Goal: Information Seeking & Learning: Learn about a topic

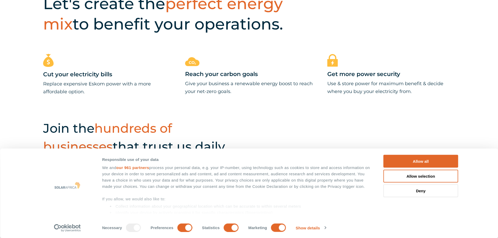
scroll to position [314, 0]
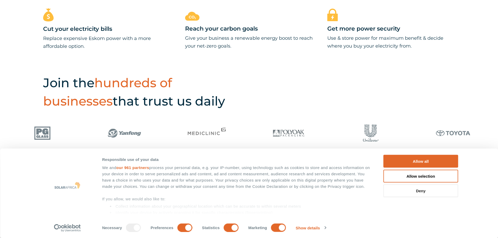
click at [406, 188] on button "Deny" at bounding box center [421, 191] width 75 height 13
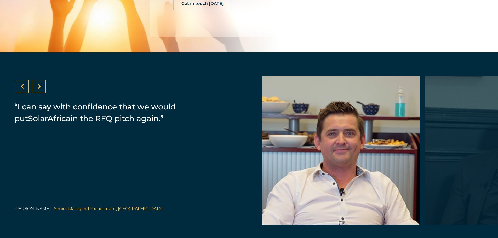
scroll to position [1022, 0]
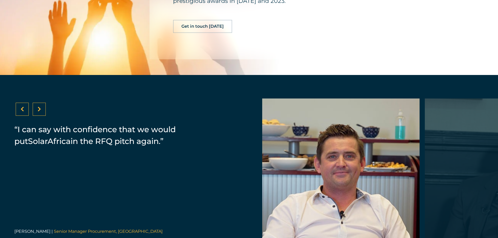
click at [40, 112] on icon at bounding box center [39, 109] width 3 height 5
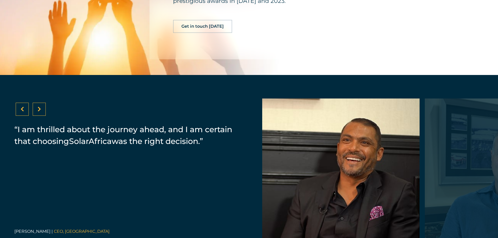
click at [40, 112] on icon at bounding box center [39, 109] width 3 height 5
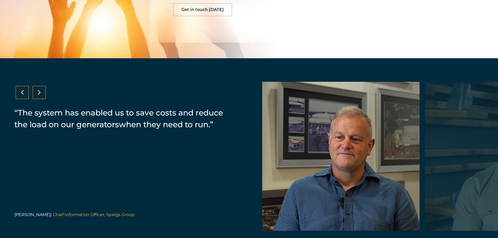
scroll to position [1048, 0]
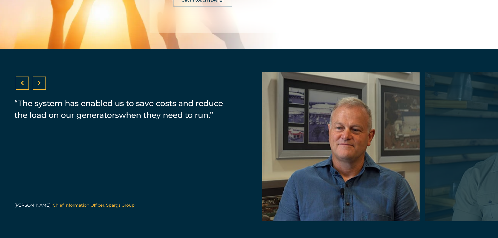
click at [42, 86] on div at bounding box center [39, 83] width 13 height 13
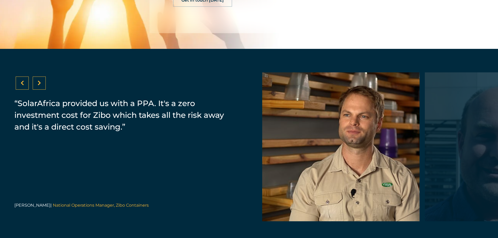
click at [42, 86] on div at bounding box center [39, 83] width 13 height 13
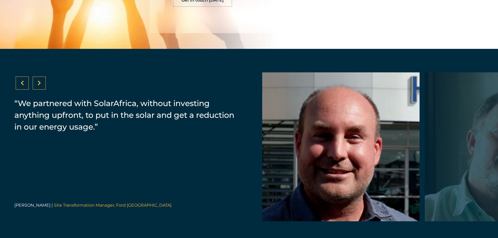
click at [40, 86] on icon at bounding box center [39, 83] width 3 height 5
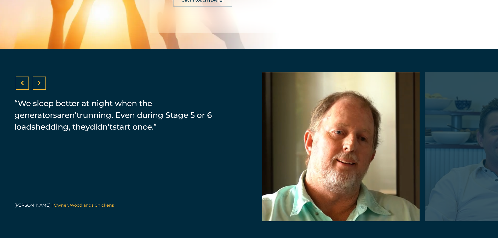
click at [40, 85] on icon at bounding box center [39, 83] width 3 height 5
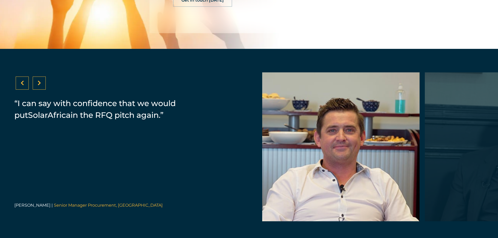
click at [40, 85] on icon at bounding box center [39, 83] width 3 height 5
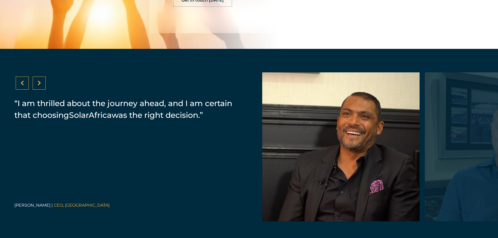
click at [44, 86] on div at bounding box center [39, 83] width 13 height 13
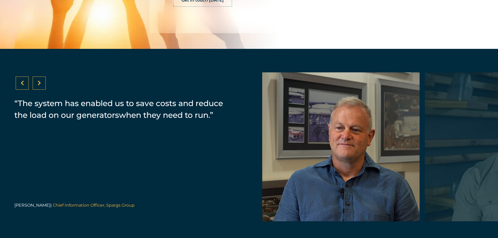
click at [36, 84] on div at bounding box center [39, 83] width 13 height 13
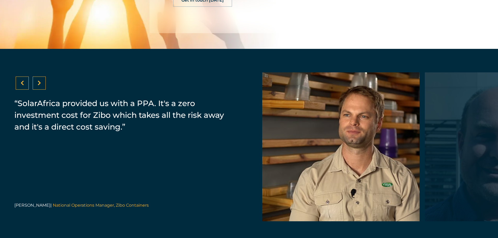
click at [37, 90] on div at bounding box center [39, 83] width 13 height 13
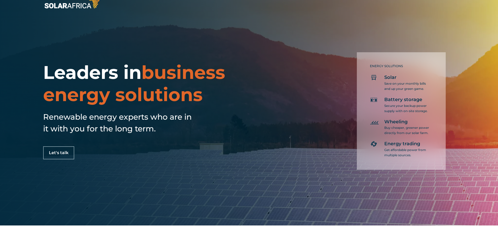
scroll to position [0, 0]
